Goal: Task Accomplishment & Management: Manage account settings

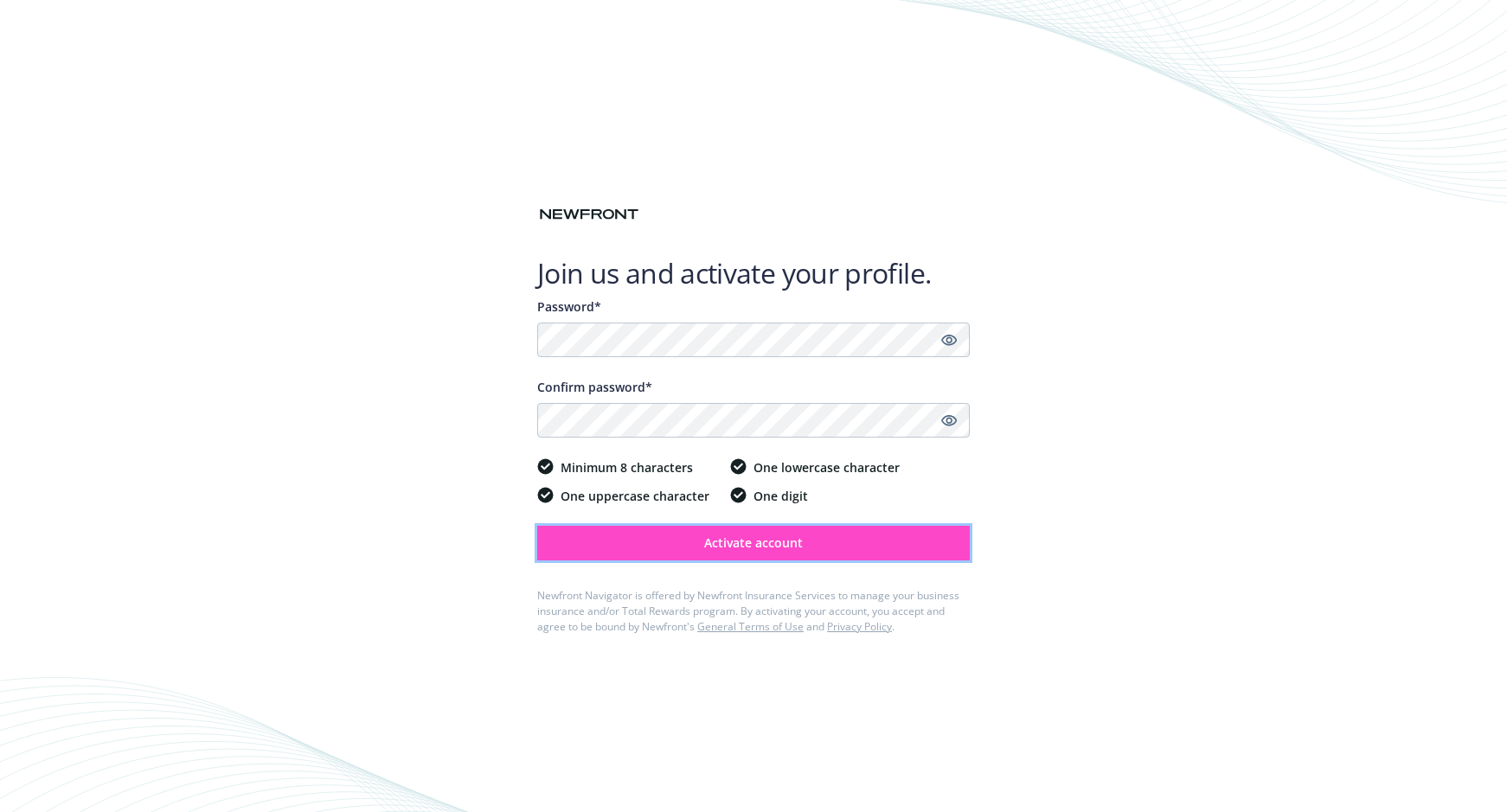
click at [740, 538] on span "Activate account" at bounding box center [754, 542] width 99 height 16
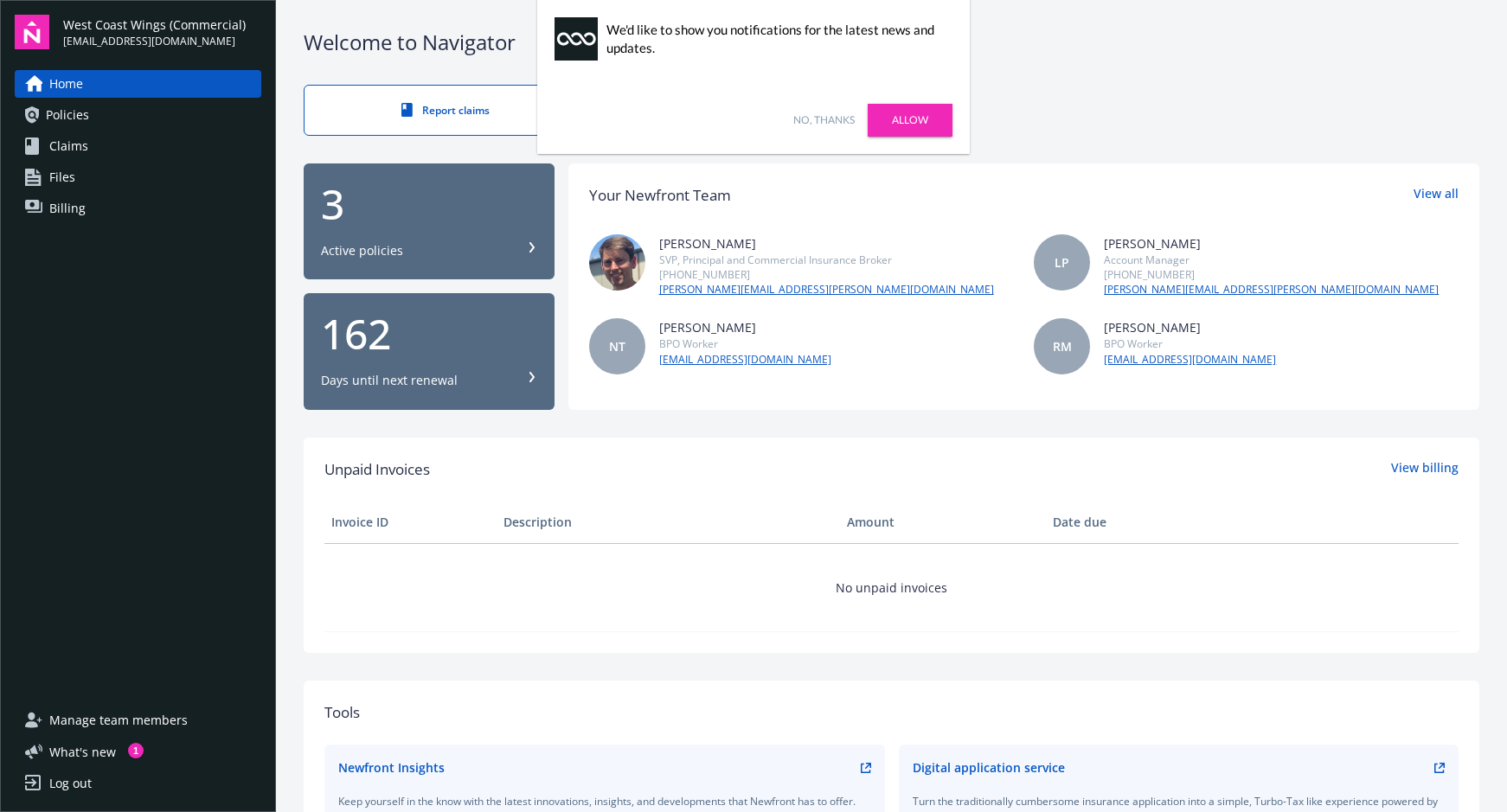
click at [913, 117] on link "Allow" at bounding box center [910, 120] width 85 height 33
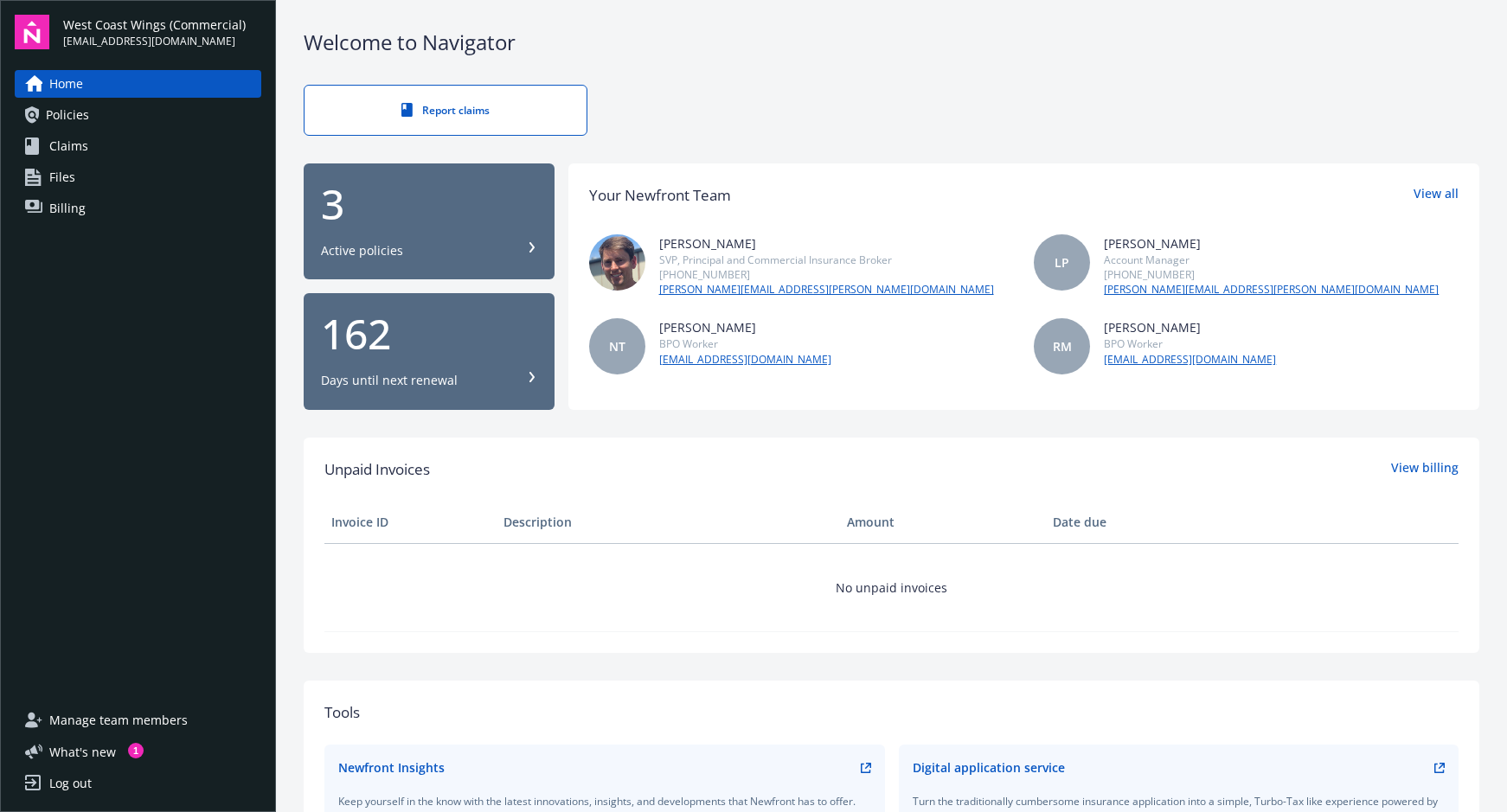
click at [60, 111] on span "Policies" at bounding box center [67, 114] width 43 height 28
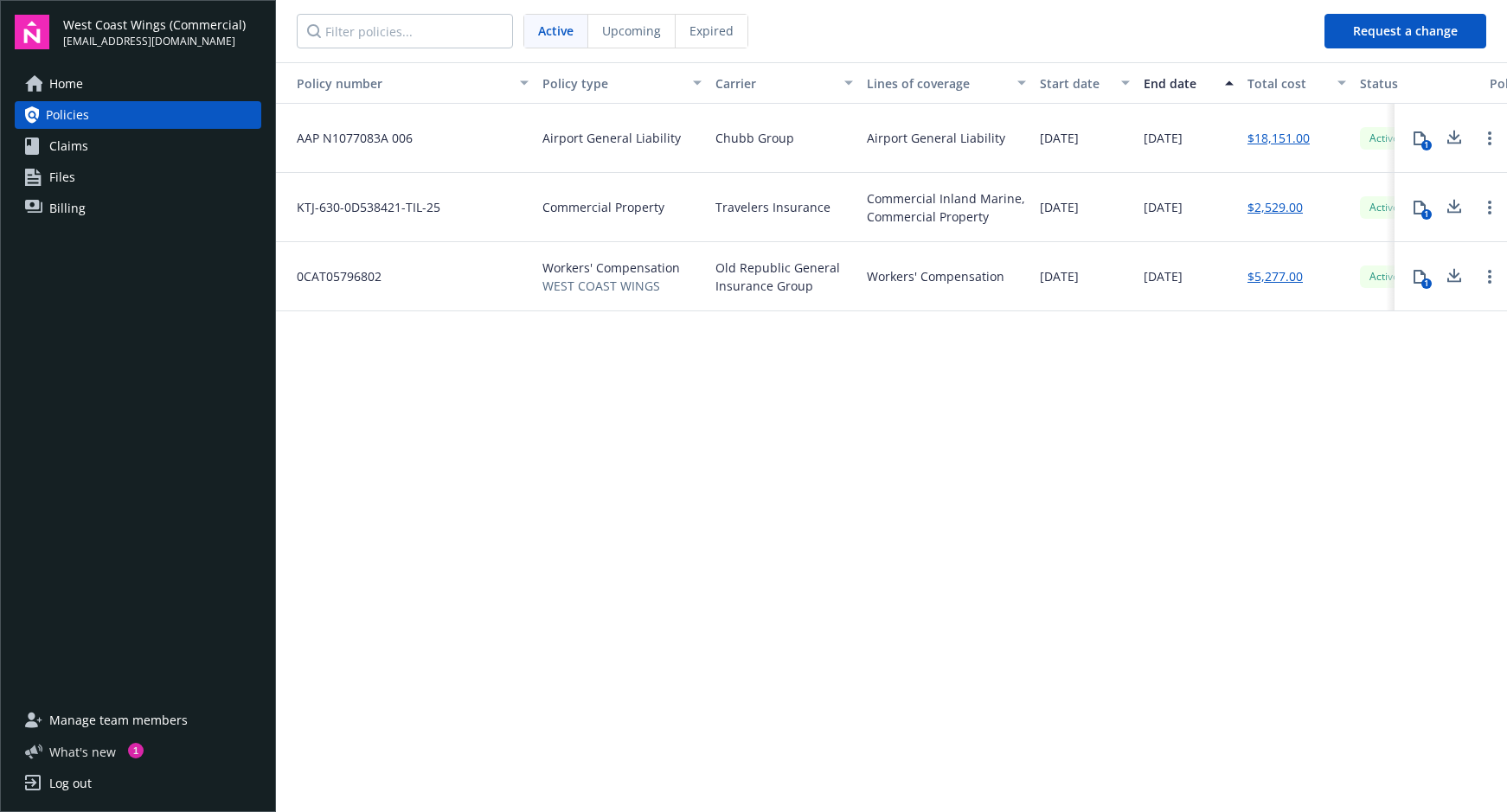
click at [90, 746] on span "What ' s new" at bounding box center [83, 751] width 67 height 18
click at [81, 774] on div "Log out" at bounding box center [70, 783] width 43 height 28
